Goal: Navigation & Orientation: Find specific page/section

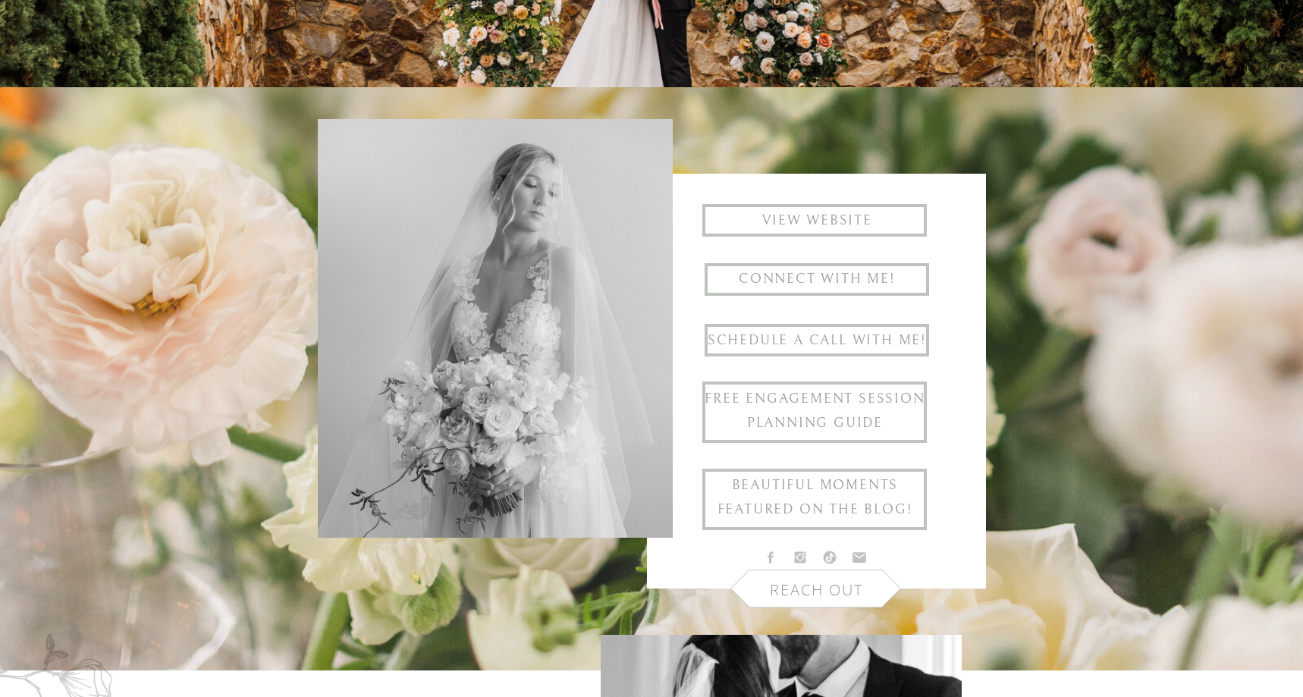
scroll to position [403, 0]
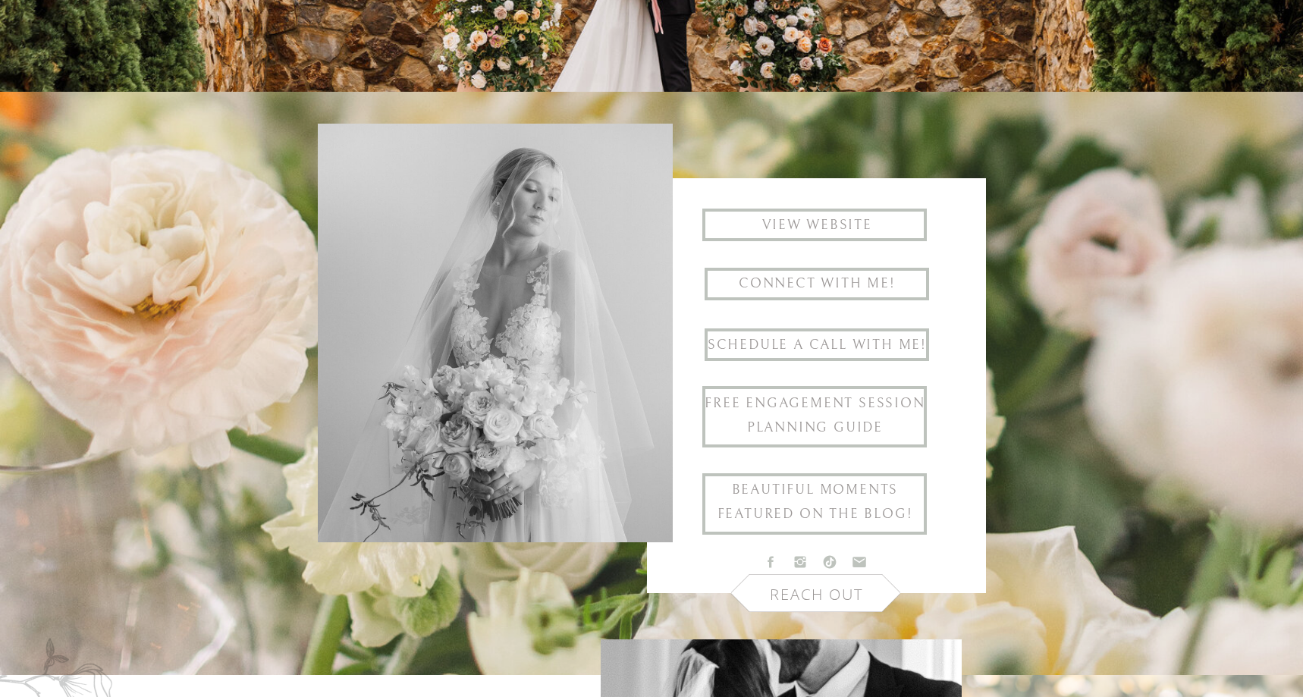
click at [893, 219] on h1 "View website" at bounding box center [817, 225] width 224 height 25
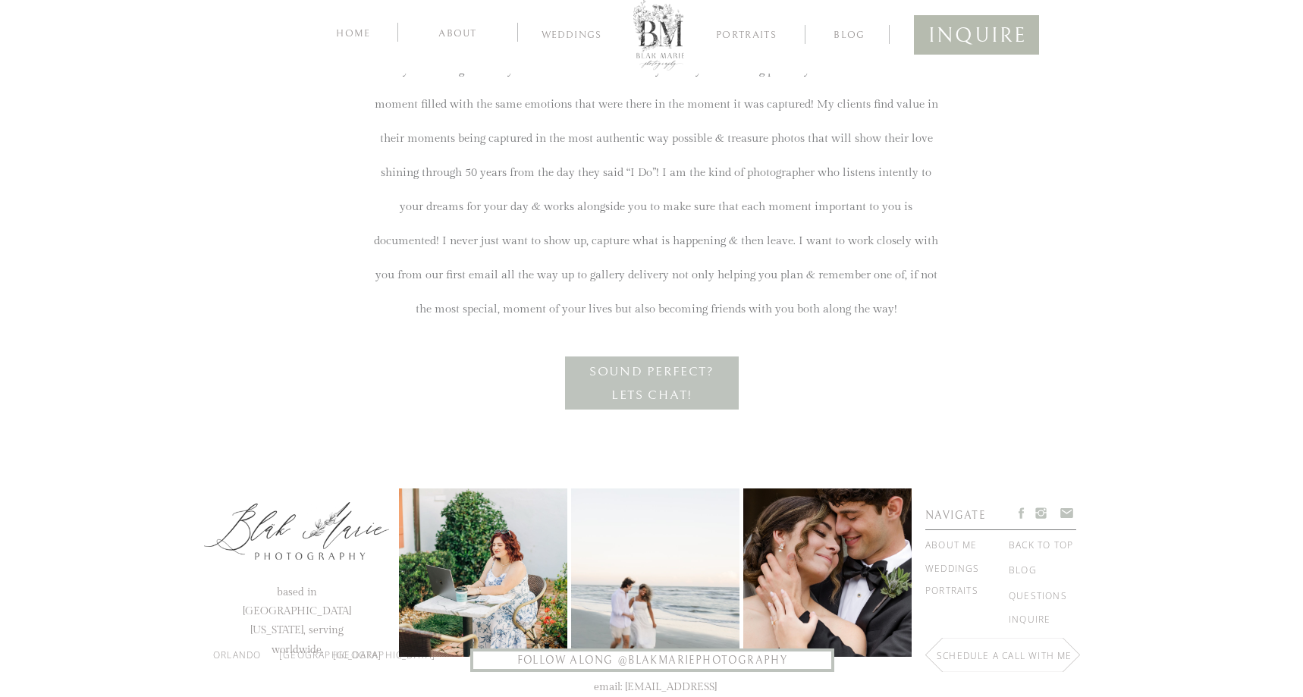
scroll to position [2744, 0]
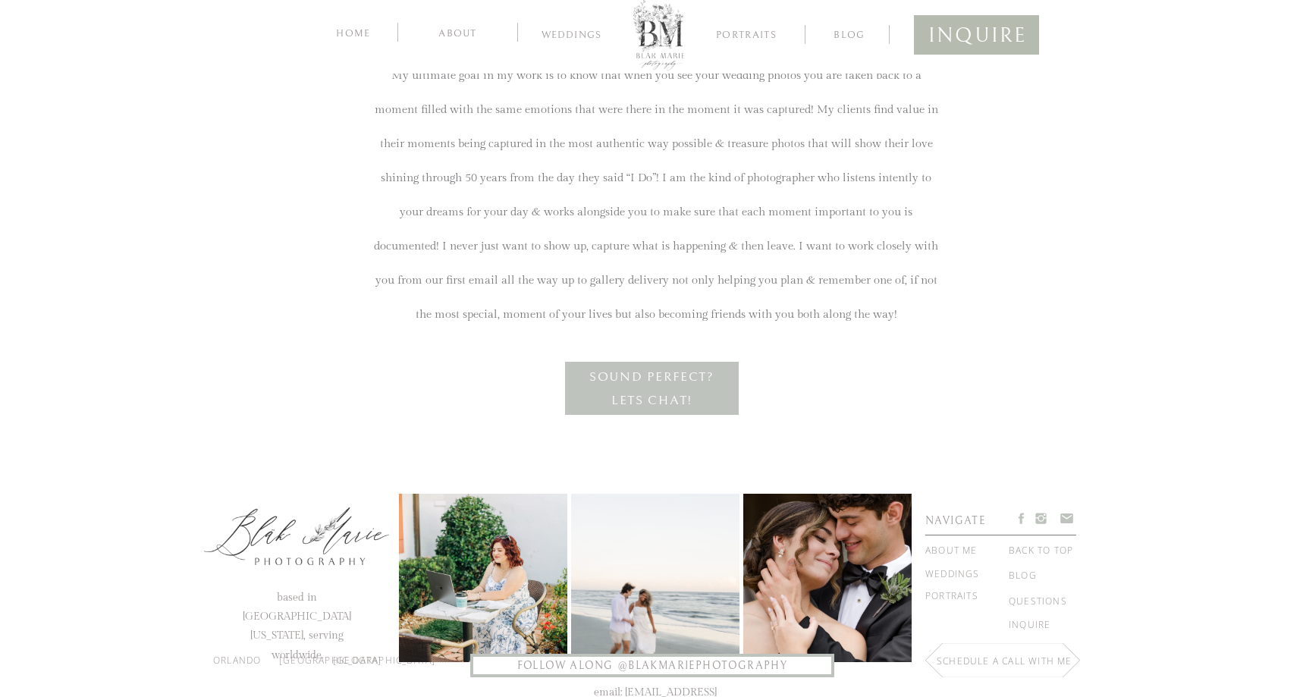
click at [580, 30] on nav "Weddings" at bounding box center [571, 37] width 81 height 15
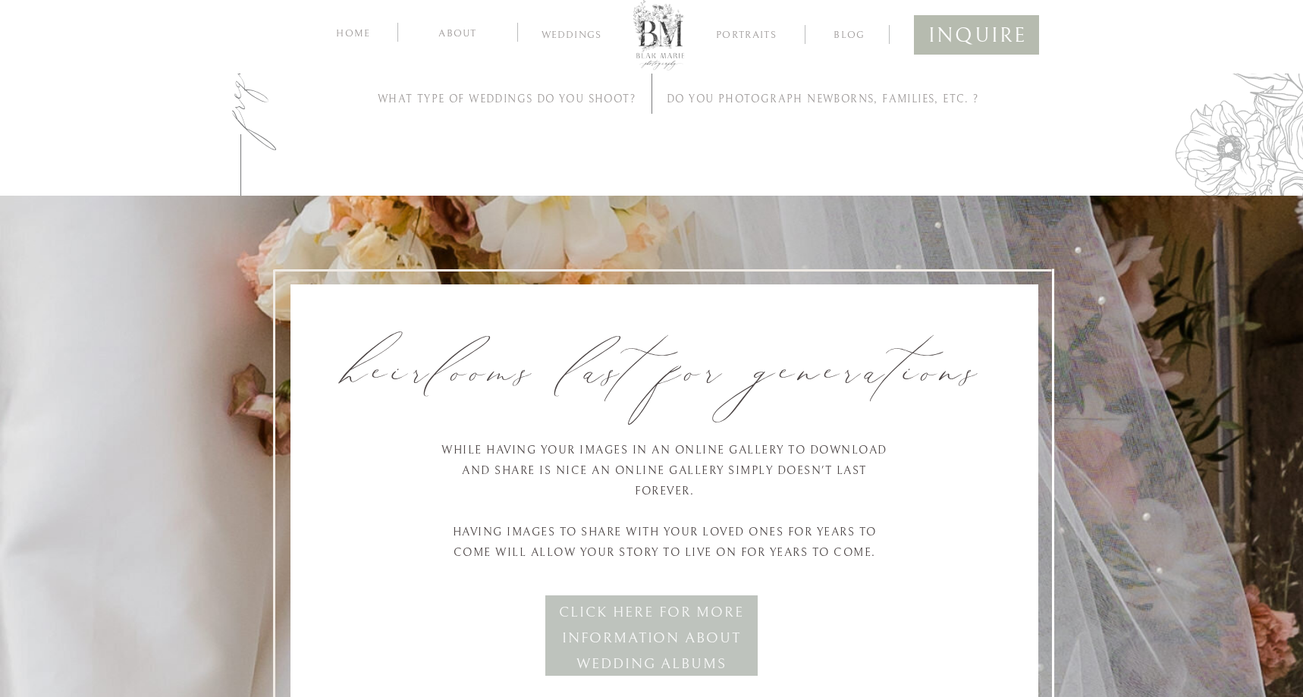
scroll to position [5120, 0]
